Goal: Transaction & Acquisition: Purchase product/service

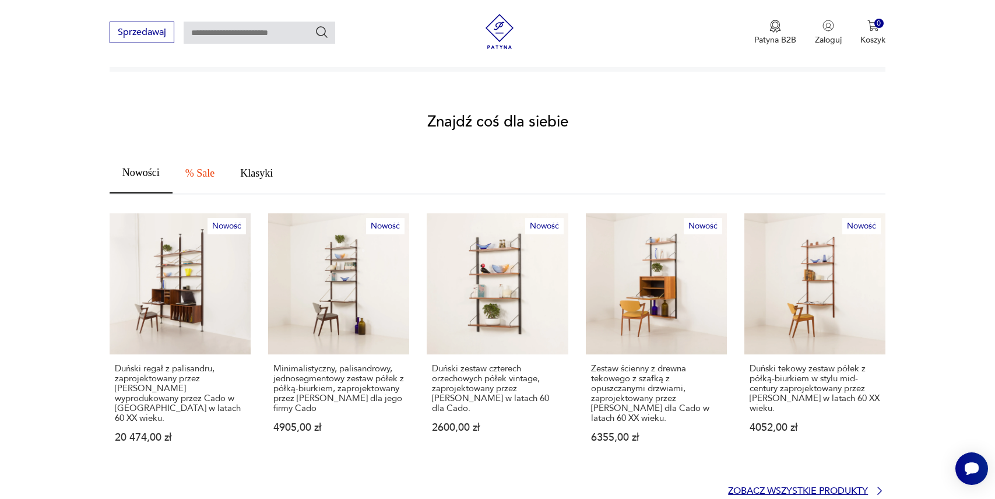
click at [789, 487] on p "Zobacz wszystkie produkty" at bounding box center [798, 491] width 140 height 8
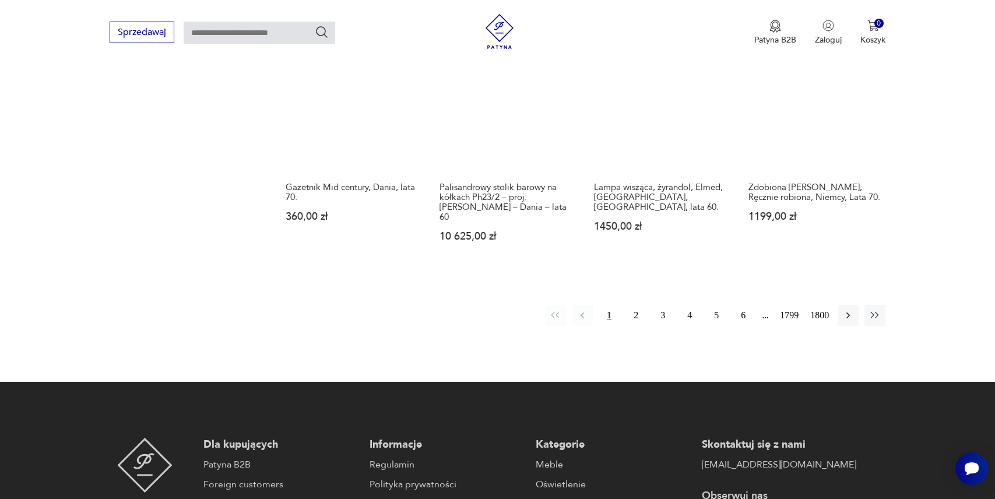
scroll to position [1160, 0]
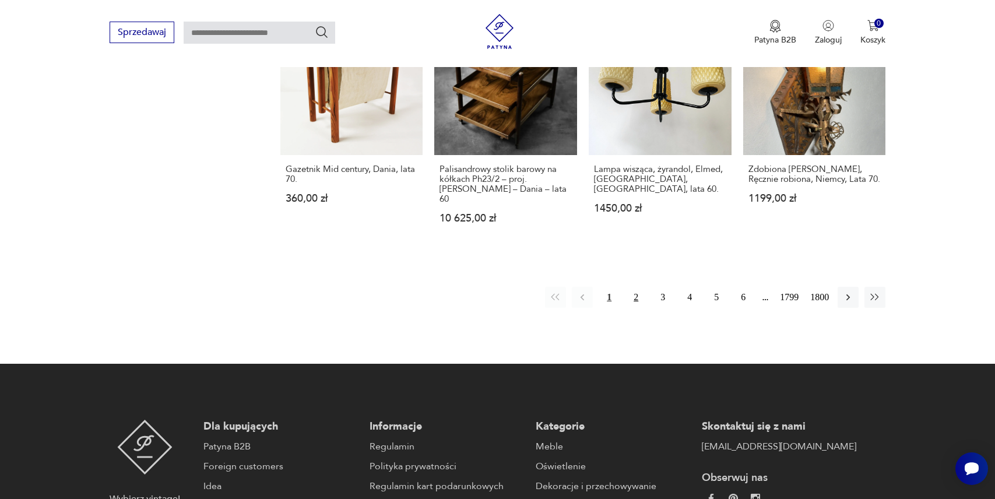
click at [629, 287] on button "2" at bounding box center [636, 297] width 21 height 21
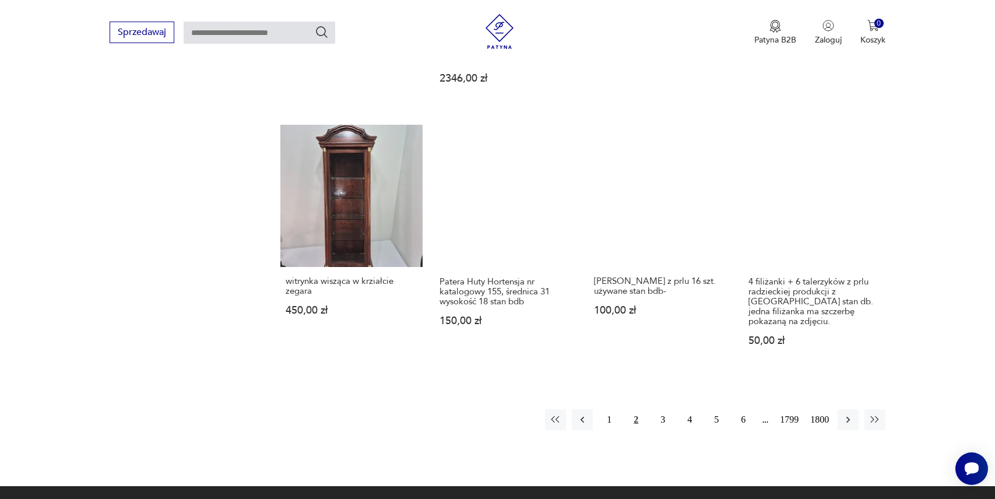
scroll to position [1058, 0]
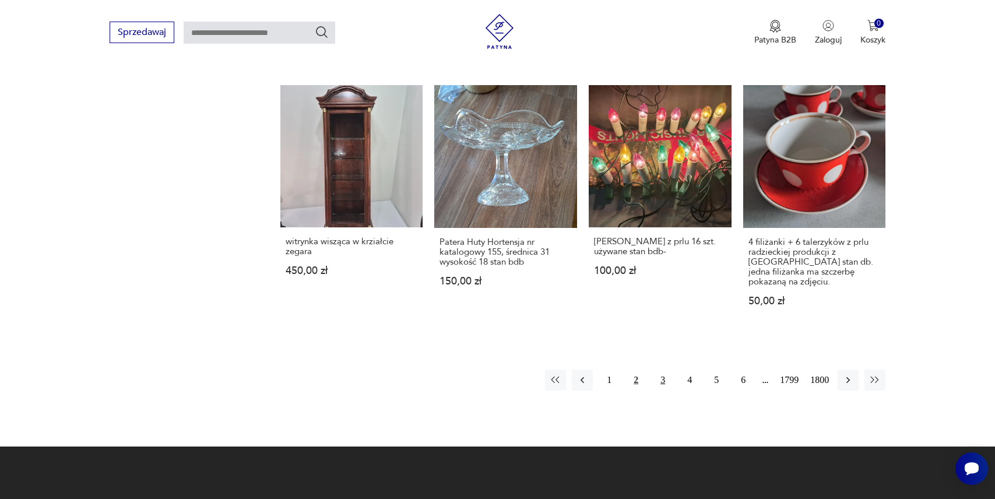
click at [659, 370] on button "3" at bounding box center [662, 380] width 21 height 21
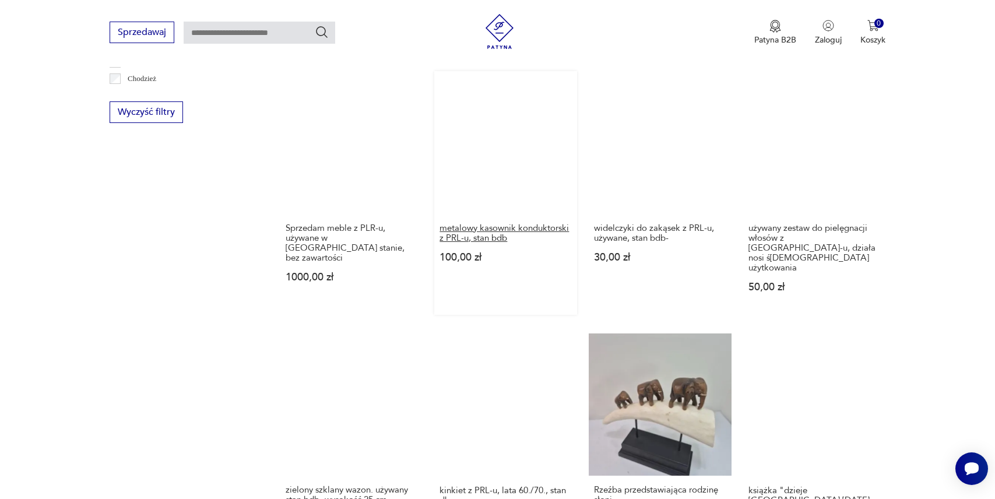
scroll to position [781, 0]
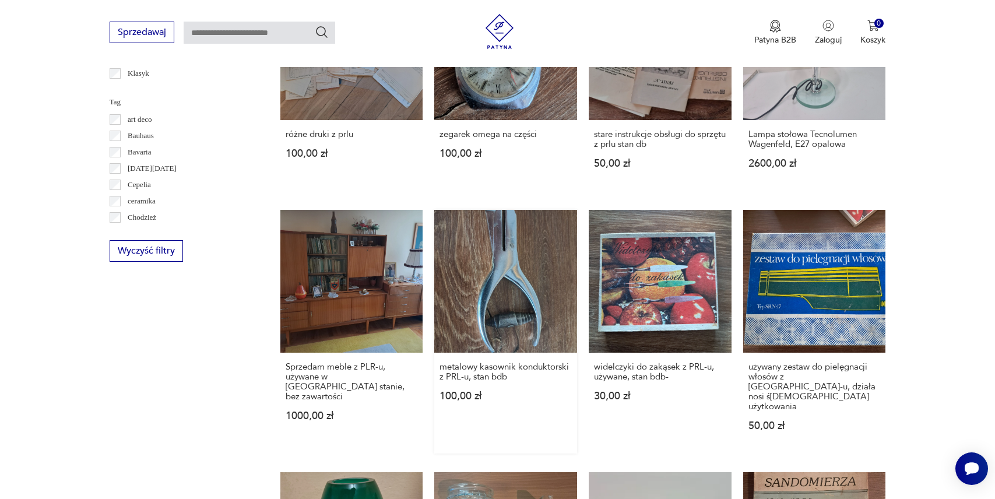
click at [501, 283] on link "metalowy kasownik konduktorski z PRL-u, stan bdb 100,00 zł" at bounding box center [505, 332] width 143 height 244
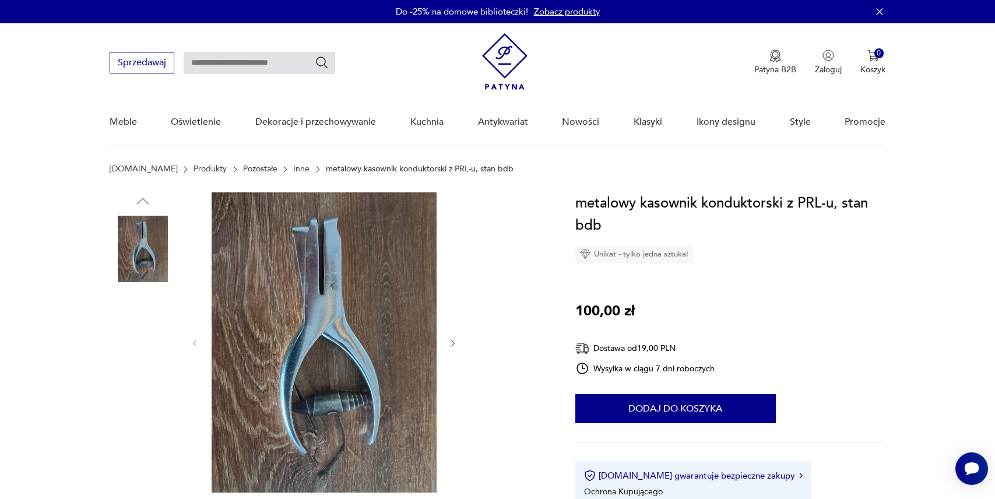
scroll to position [10, 0]
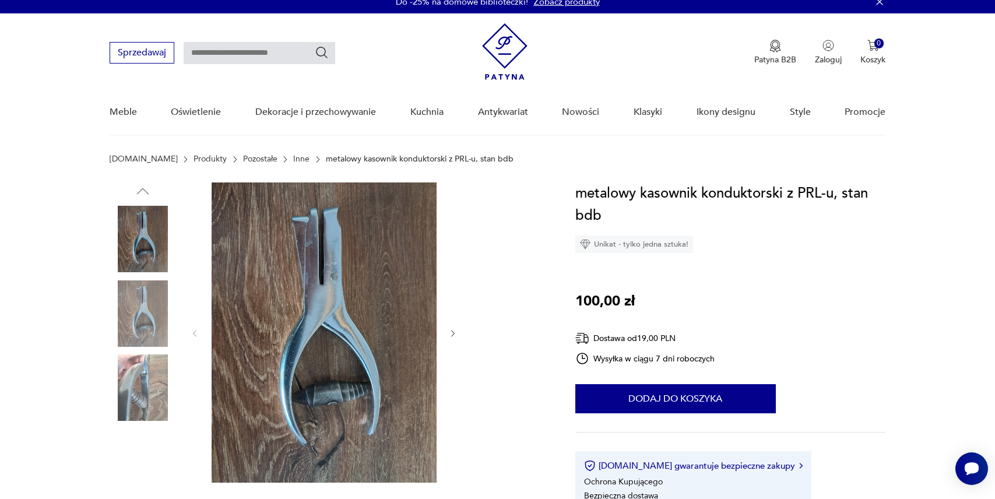
click at [136, 313] on img at bounding box center [143, 313] width 66 height 66
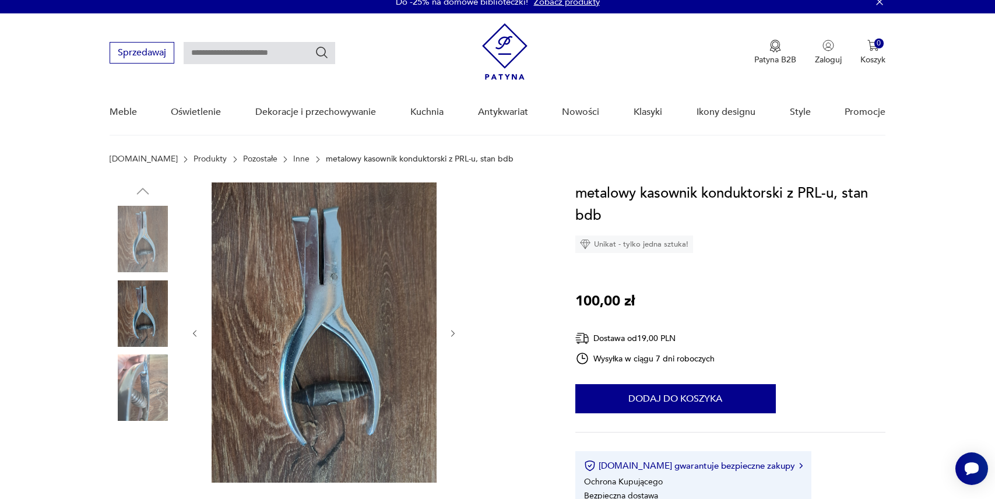
click at [141, 385] on img at bounding box center [143, 387] width 66 height 66
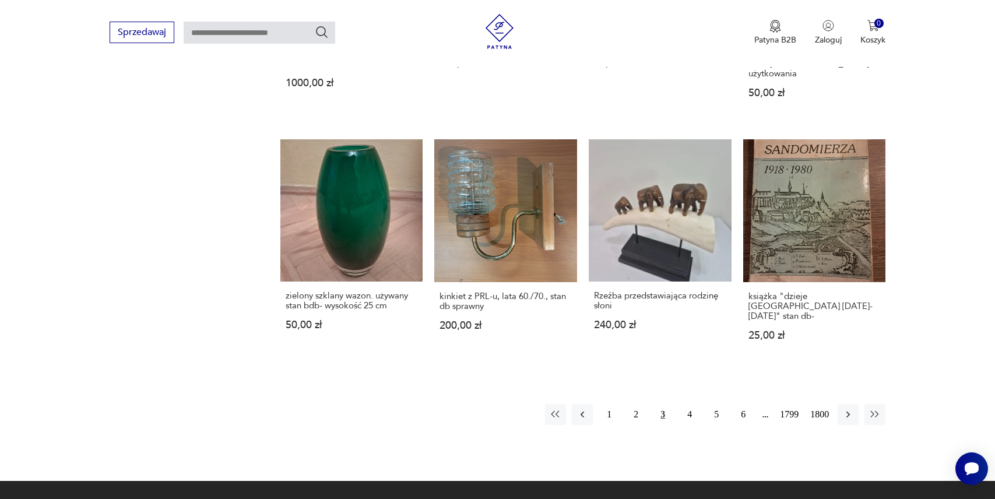
scroll to position [1044, 0]
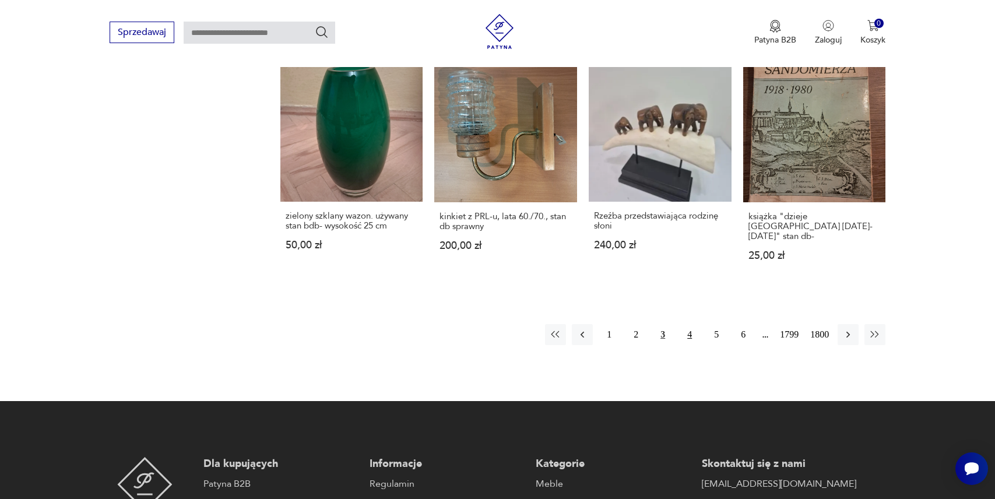
click at [688, 324] on button "4" at bounding box center [689, 334] width 21 height 21
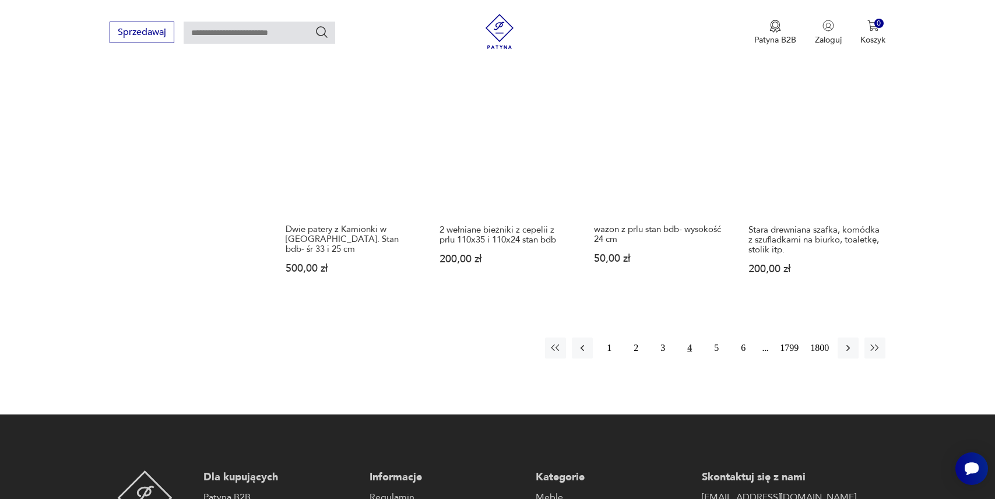
scroll to position [1016, 0]
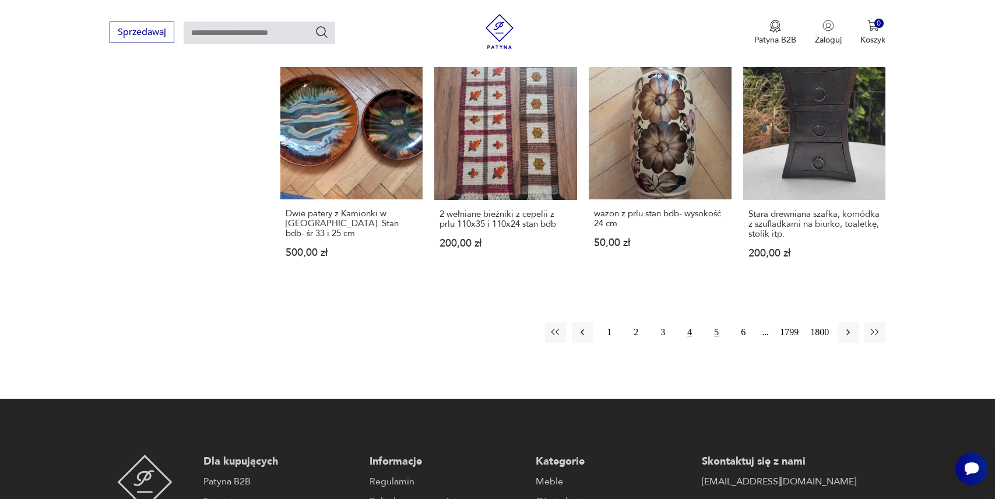
click at [708, 334] on button "5" at bounding box center [716, 332] width 21 height 21
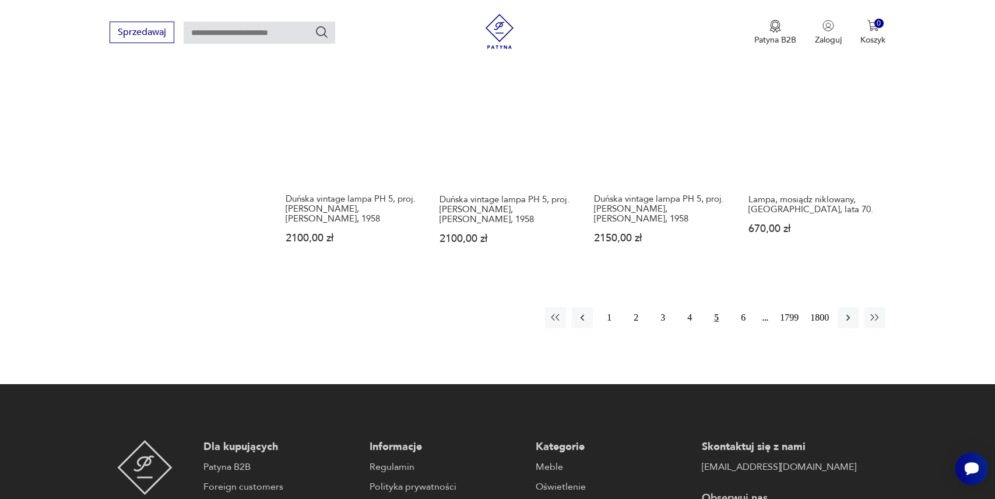
scroll to position [1068, 0]
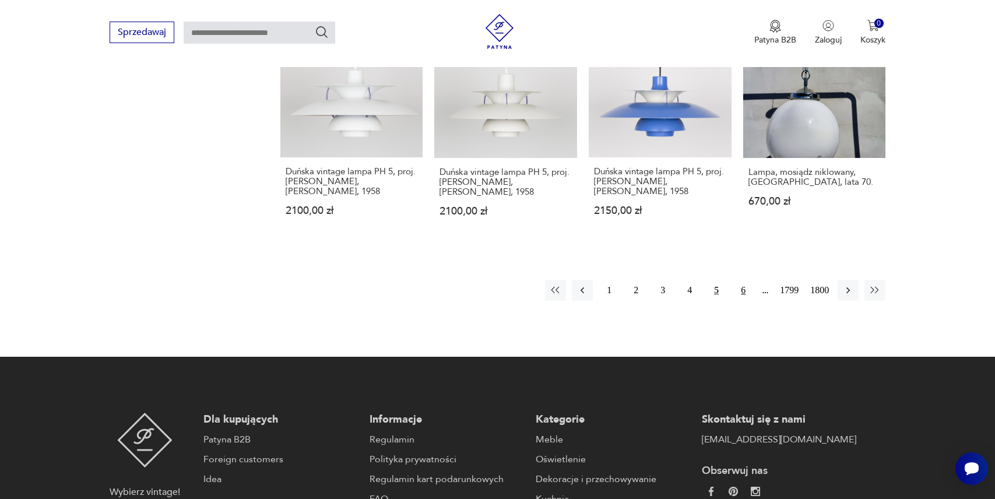
click at [735, 286] on button "6" at bounding box center [743, 290] width 21 height 21
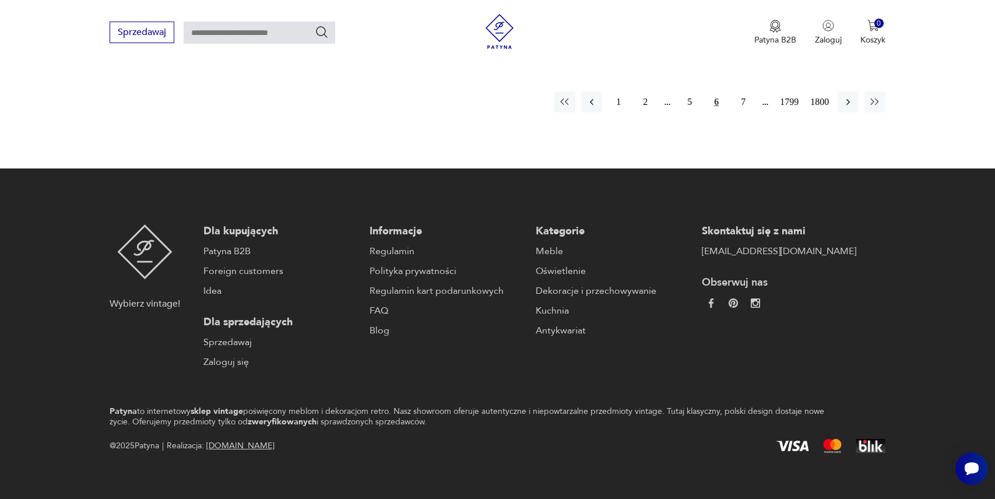
scroll to position [1098, 0]
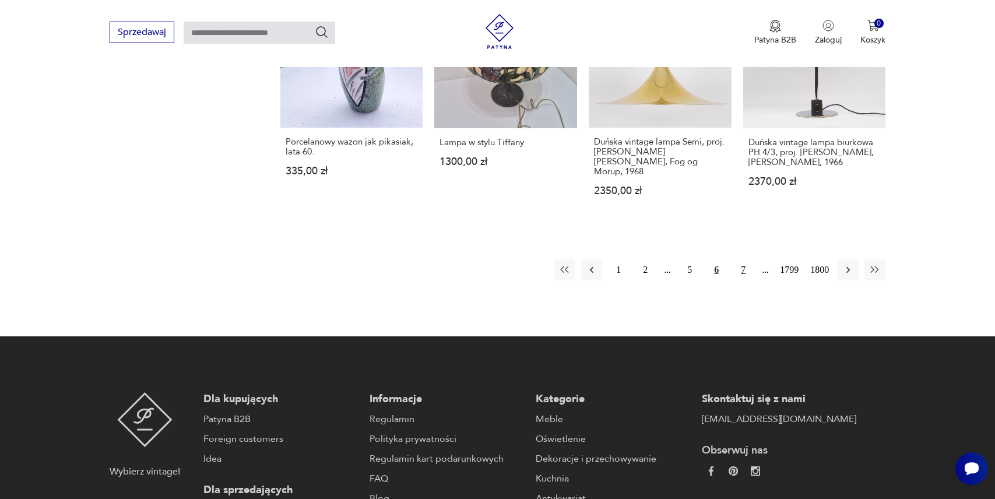
click at [738, 262] on button "7" at bounding box center [743, 269] width 21 height 21
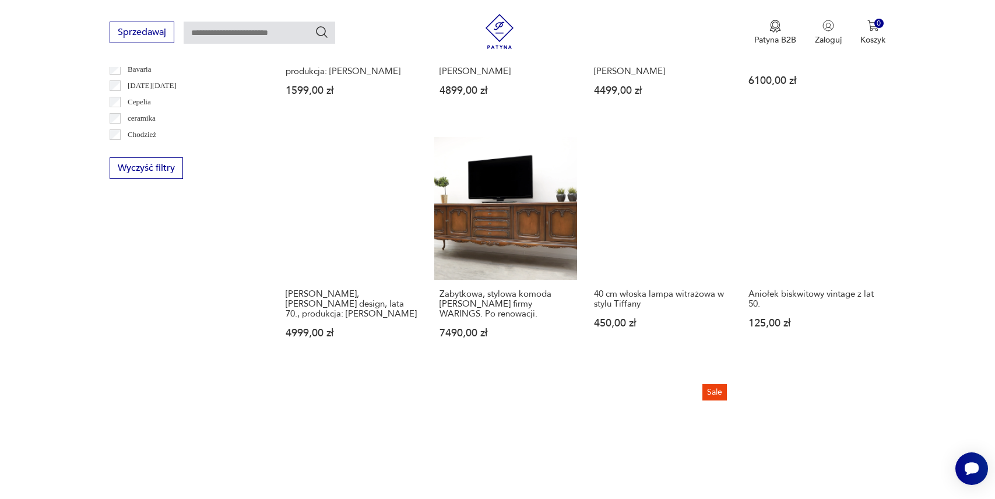
scroll to position [851, 0]
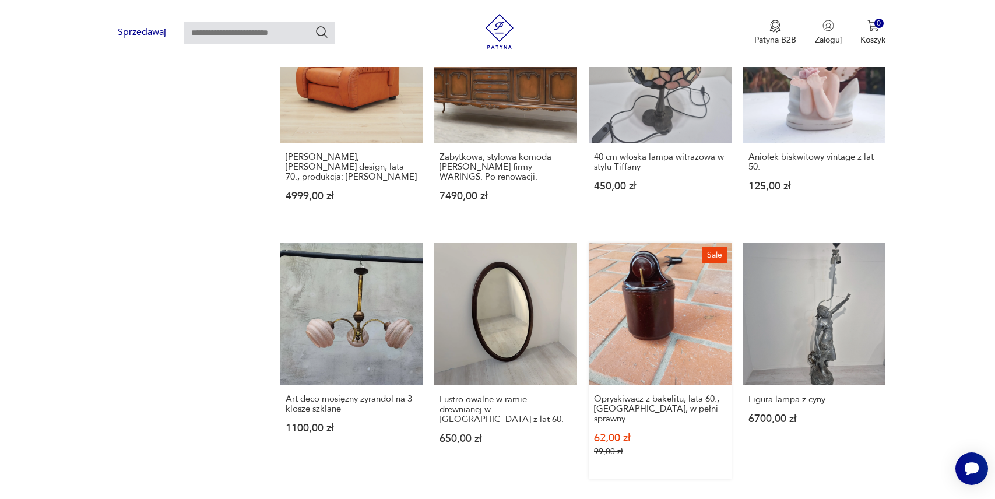
click at [672, 290] on link "Sale Opryskiwacz z bakelitu, lata 60., [GEOGRAPHIC_DATA], w pełni sprawny. 62,0…" at bounding box center [660, 361] width 143 height 237
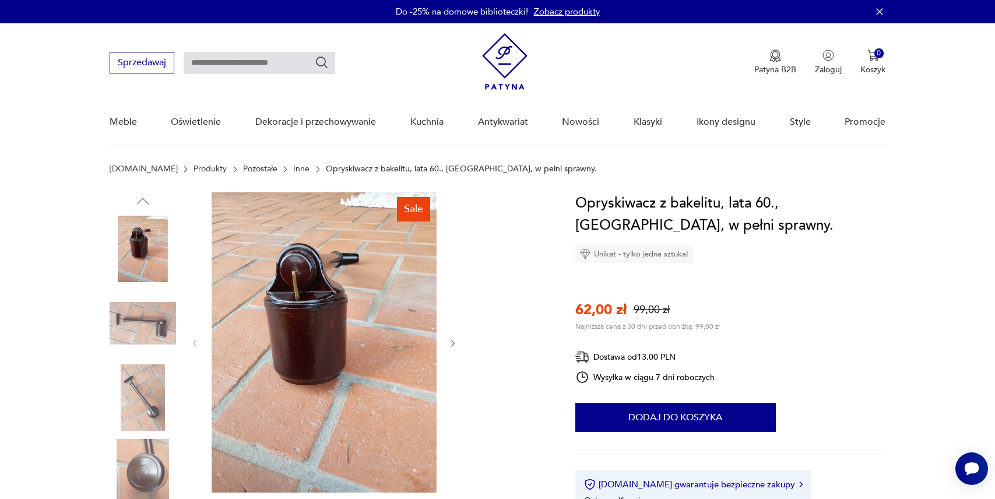
click at [143, 328] on img at bounding box center [143, 323] width 66 height 66
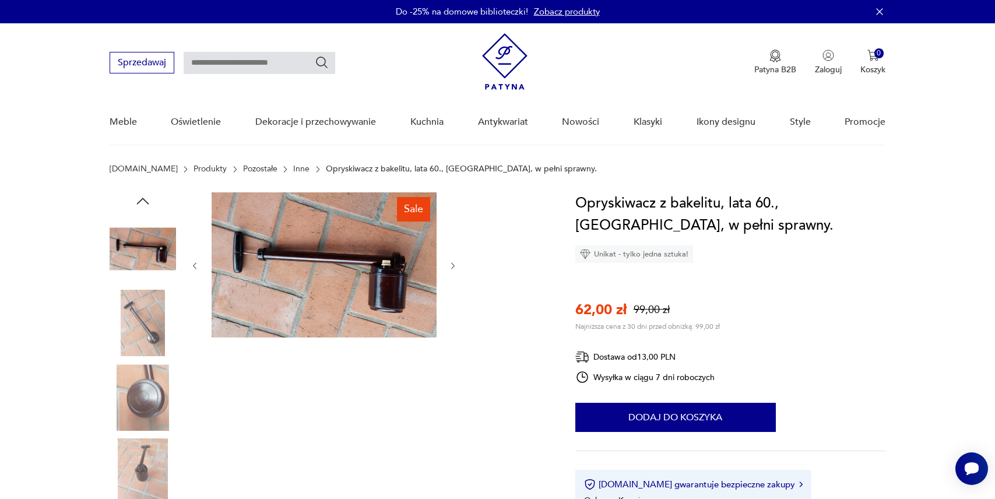
click at [143, 328] on img at bounding box center [143, 323] width 66 height 66
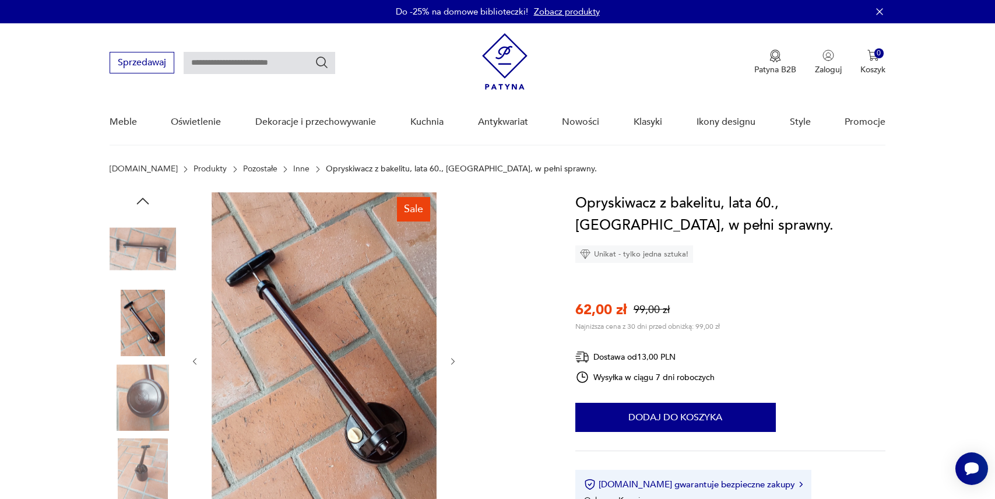
click at [145, 386] on img at bounding box center [143, 397] width 66 height 66
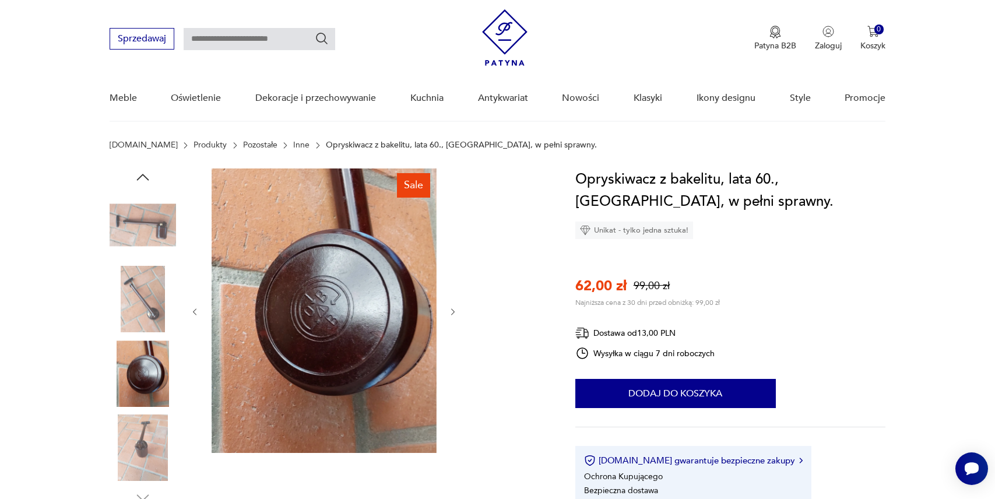
scroll to position [26, 0]
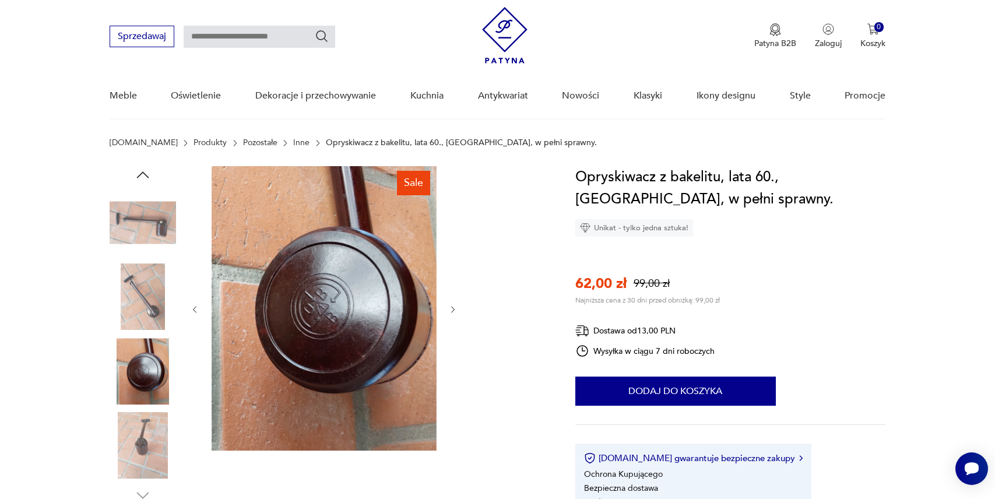
click at [145, 449] on img at bounding box center [143, 446] width 66 height 66
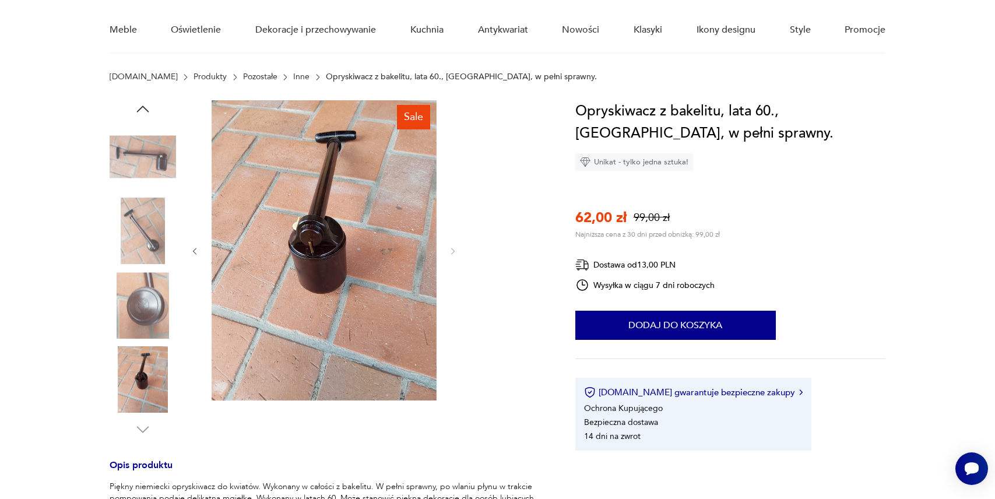
scroll to position [97, 0]
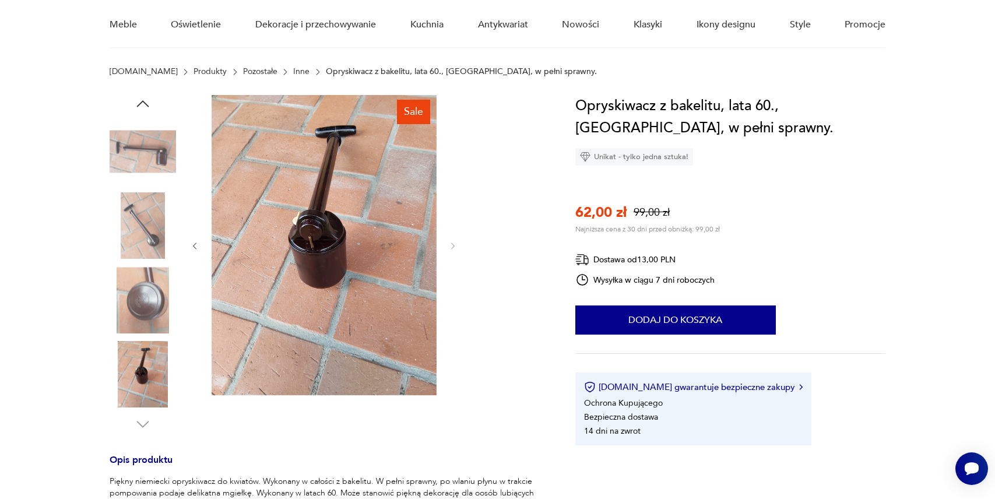
click at [145, 433] on div "Sale Opis produktu Piękny niemiecki opryskiwacz do kwiatów. Wykonany w całości …" at bounding box center [329, 453] width 438 height 716
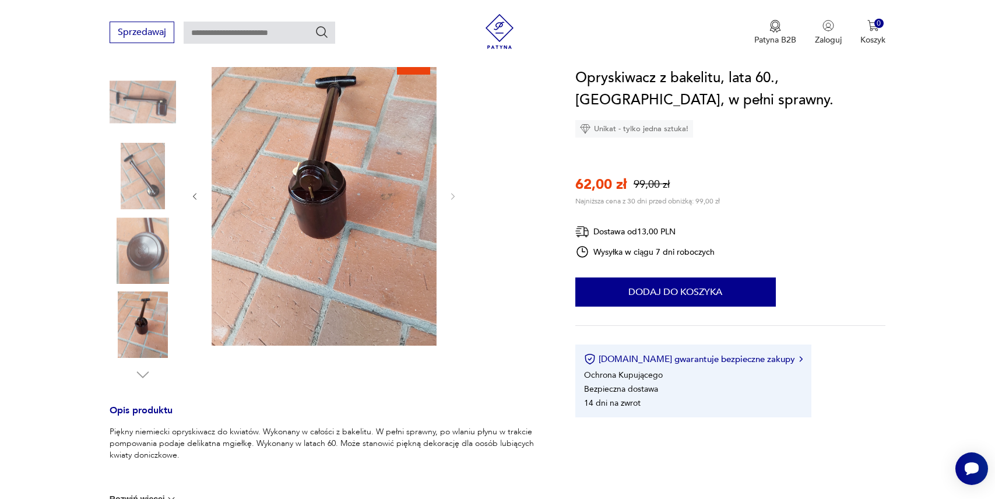
scroll to position [0, 0]
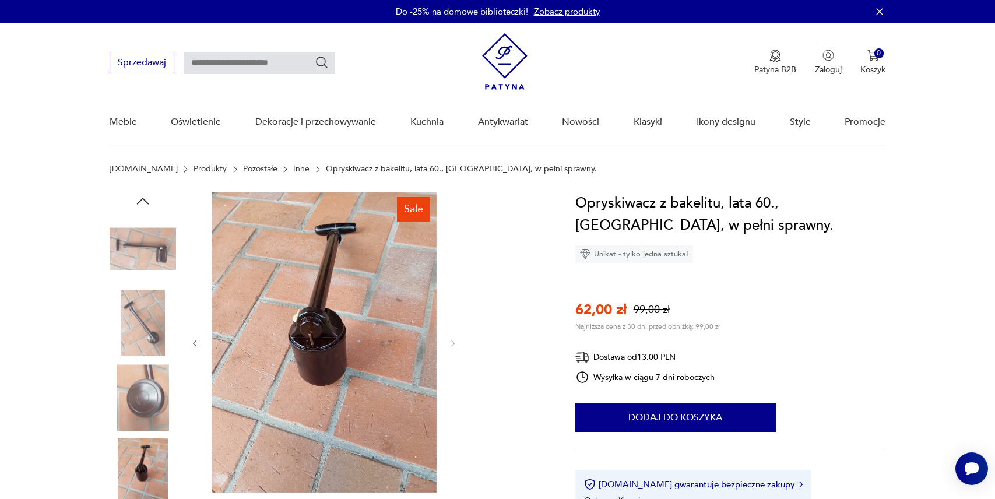
click at [150, 293] on img at bounding box center [143, 323] width 66 height 66
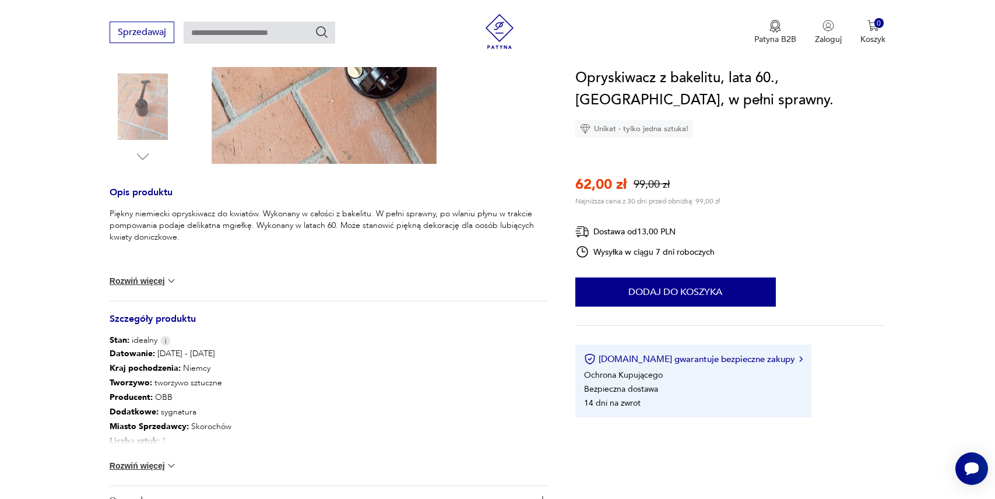
scroll to position [375, 0]
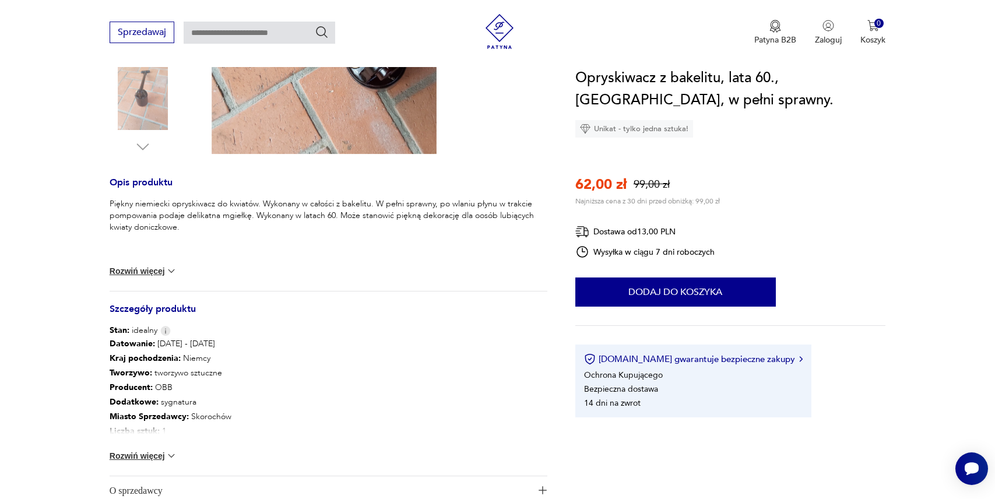
click at [156, 455] on button "Rozwiń więcej" at bounding box center [144, 456] width 68 height 12
click at [169, 266] on img at bounding box center [172, 271] width 12 height 12
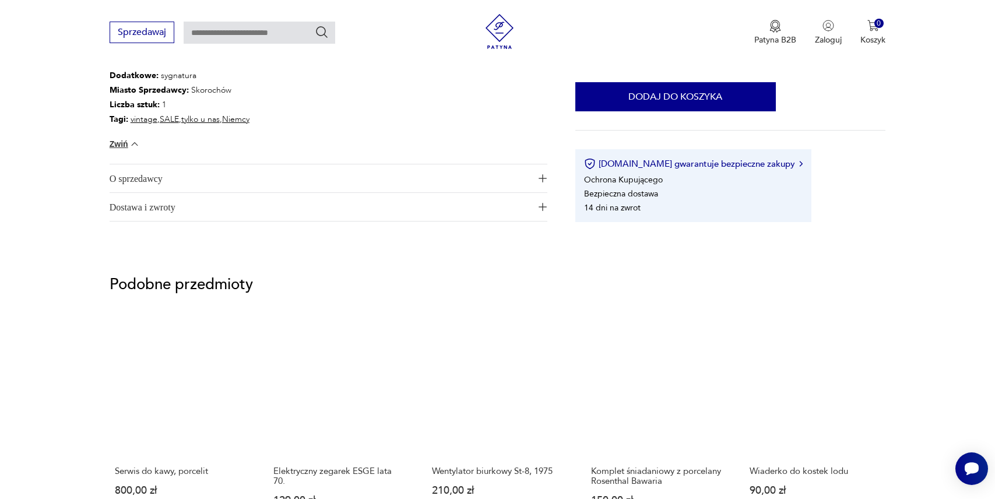
scroll to position [622, 0]
